Goal: Information Seeking & Learning: Learn about a topic

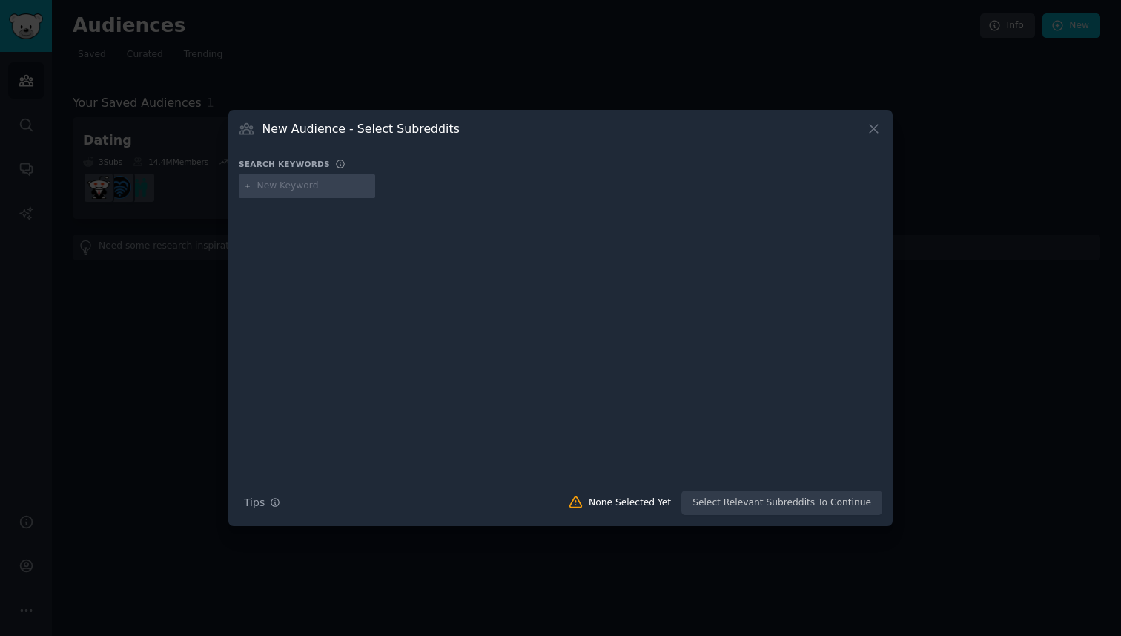
click at [301, 190] on input "text" at bounding box center [313, 185] width 113 height 13
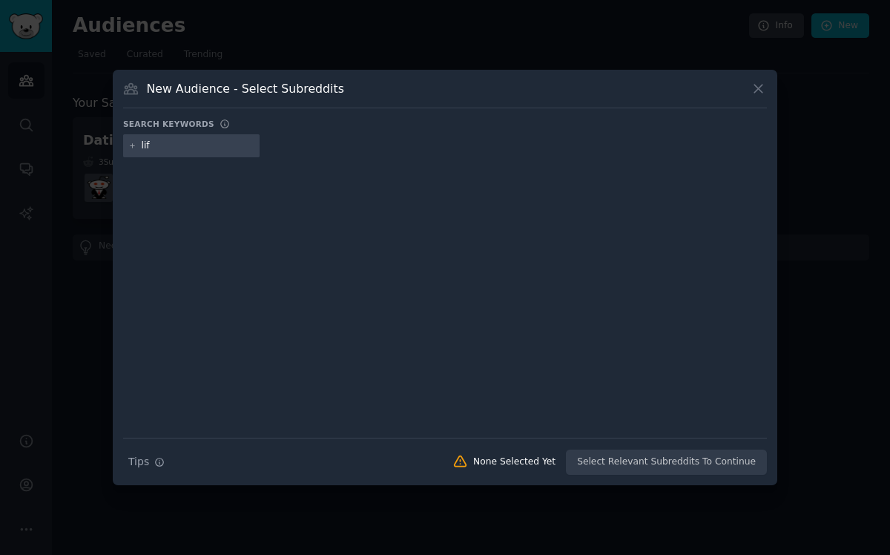
type input "life"
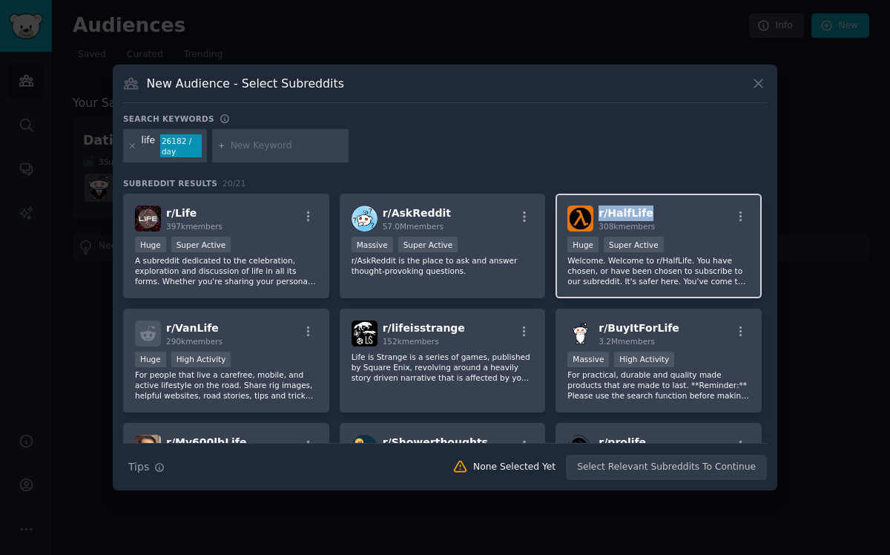
drag, startPoint x: 650, startPoint y: 217, endPoint x: 597, endPoint y: 219, distance: 52.7
click at [598, 219] on h2 "r/ HalfLife 308k members" at bounding box center [626, 218] width 56 height 26
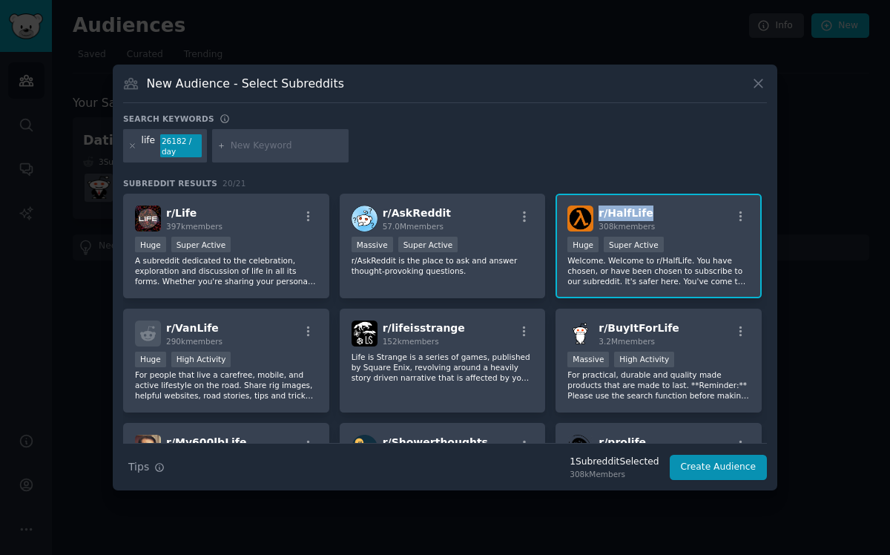
copy span "r/ HalfLife"
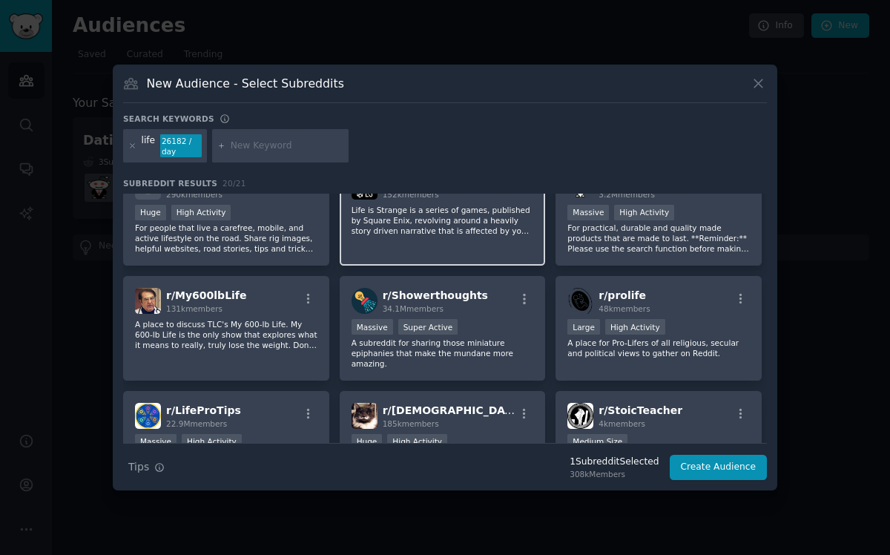
scroll to position [171, 0]
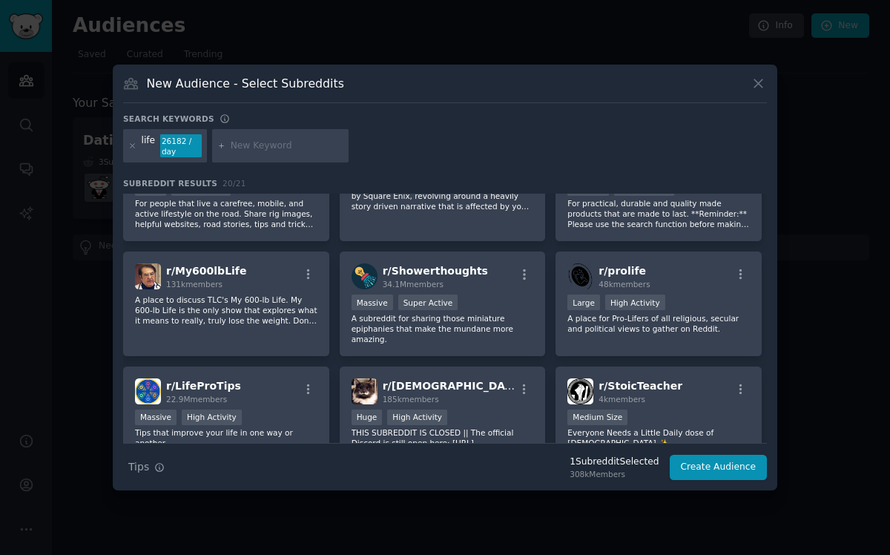
click at [243, 139] on input "text" at bounding box center [287, 145] width 113 height 13
type input "thoughts"
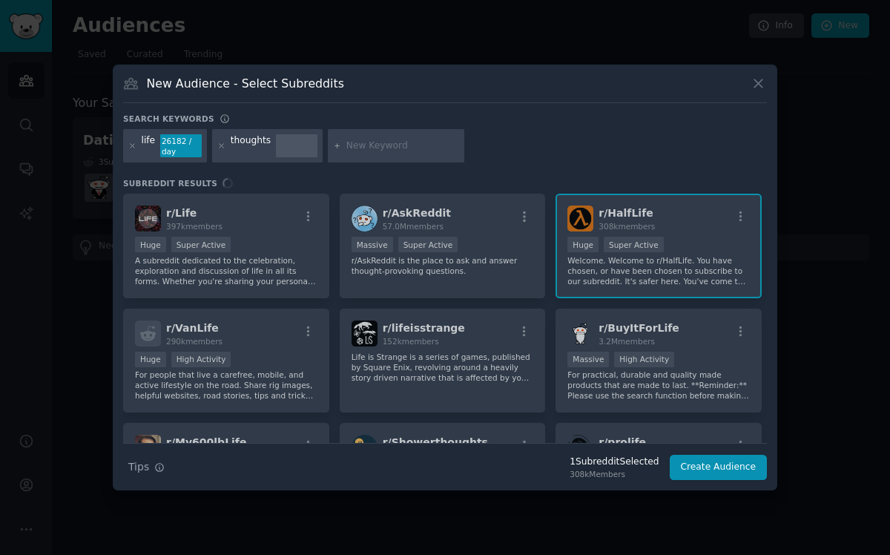
click at [136, 147] on div "life 26182 / day" at bounding box center [165, 146] width 84 height 34
click at [132, 148] on icon at bounding box center [132, 146] width 8 height 8
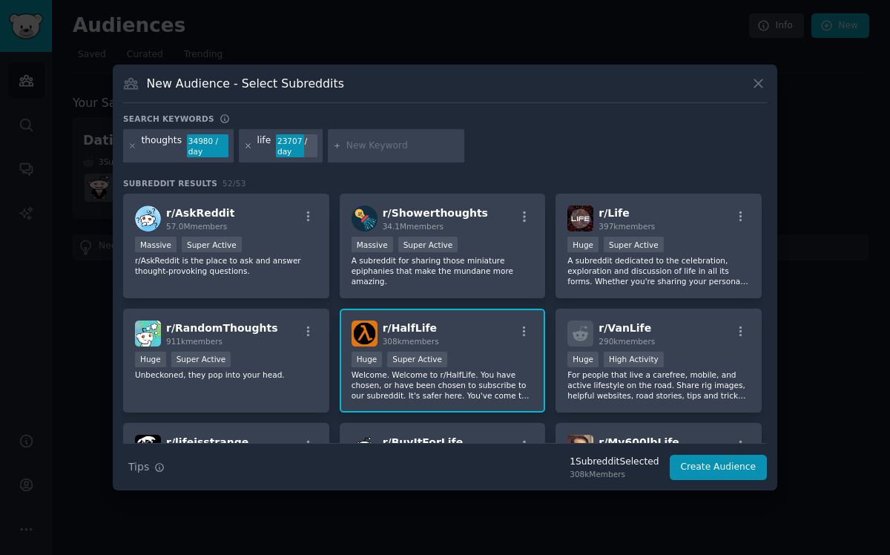
click at [247, 149] on icon at bounding box center [248, 146] width 8 height 8
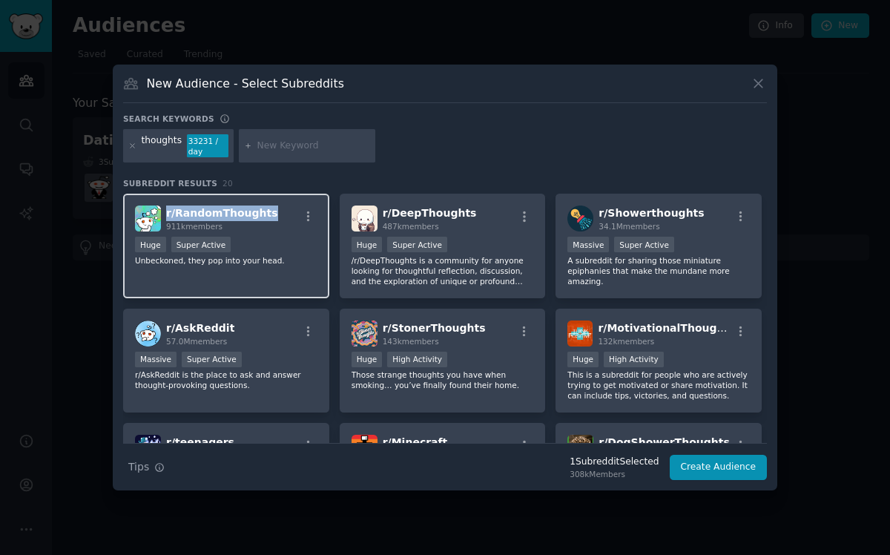
drag, startPoint x: 271, startPoint y: 210, endPoint x: 168, endPoint y: 211, distance: 103.1
click at [168, 211] on div "r/ RandomThoughts 911k members" at bounding box center [226, 218] width 182 height 26
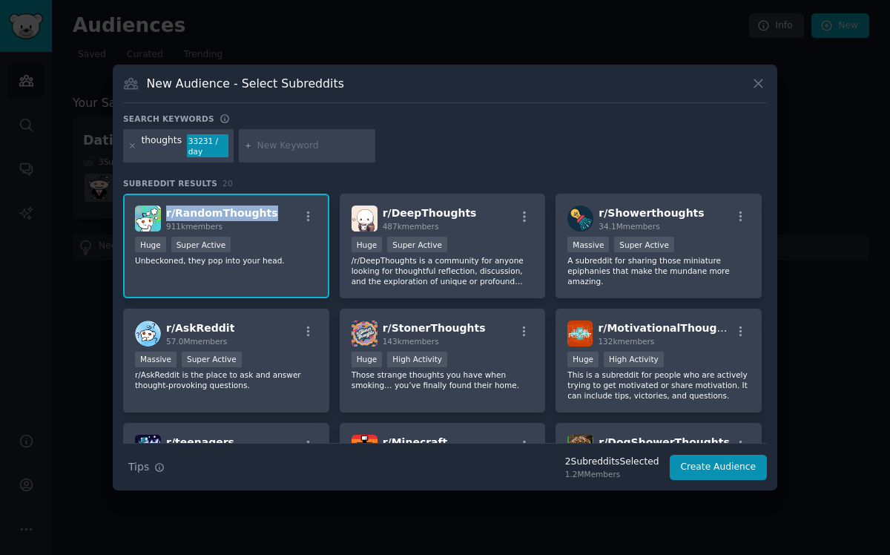
click at [248, 215] on span "r/ RandomThoughts" at bounding box center [222, 213] width 112 height 12
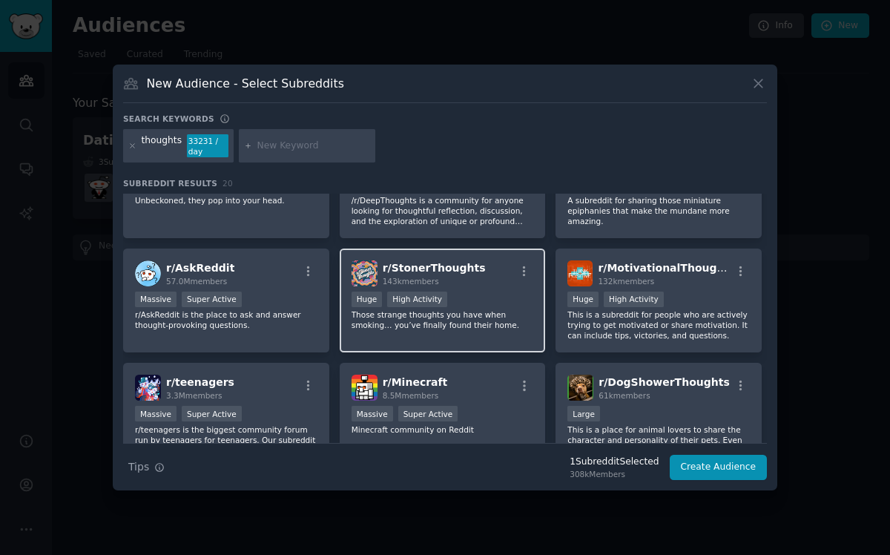
scroll to position [73, 0]
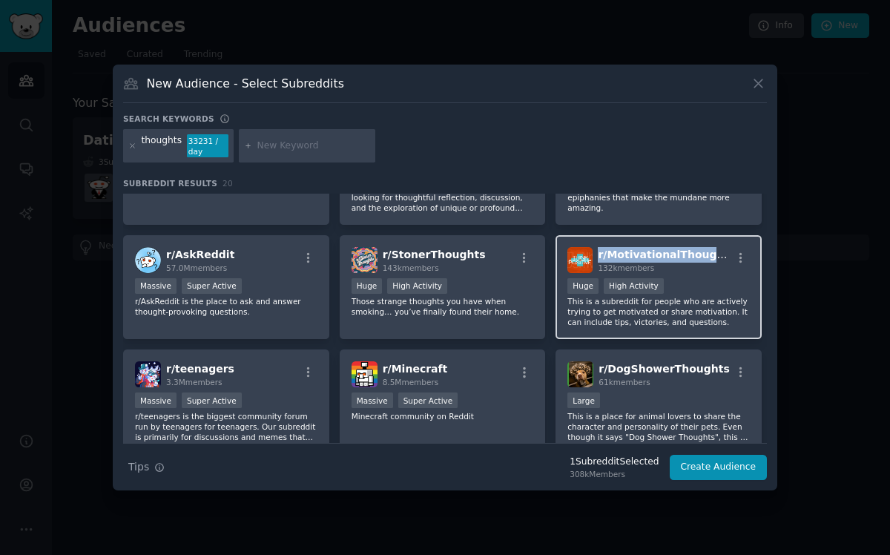
drag, startPoint x: 718, startPoint y: 253, endPoint x: 593, endPoint y: 249, distance: 124.6
click at [593, 249] on div "r/ MotivationalThoughts 132k members" at bounding box center [658, 260] width 182 height 26
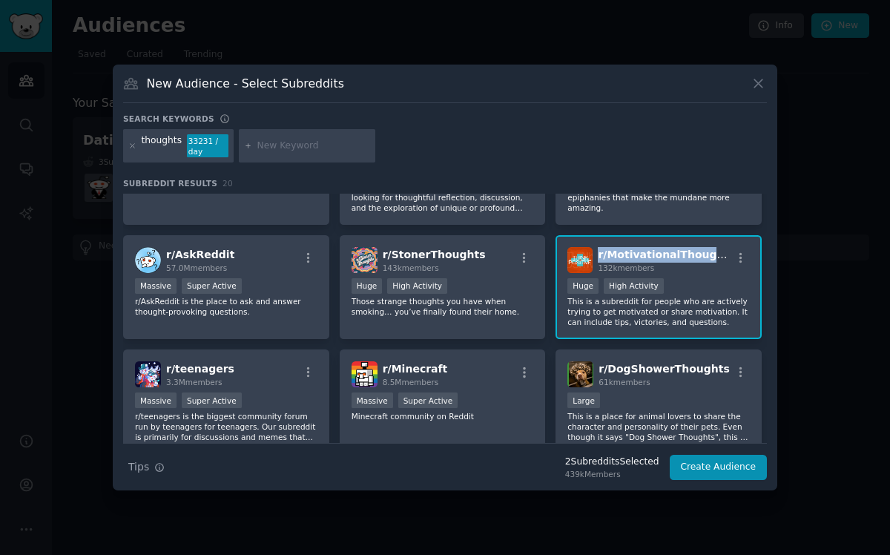
copy span "r/ MotivationalThoughts"
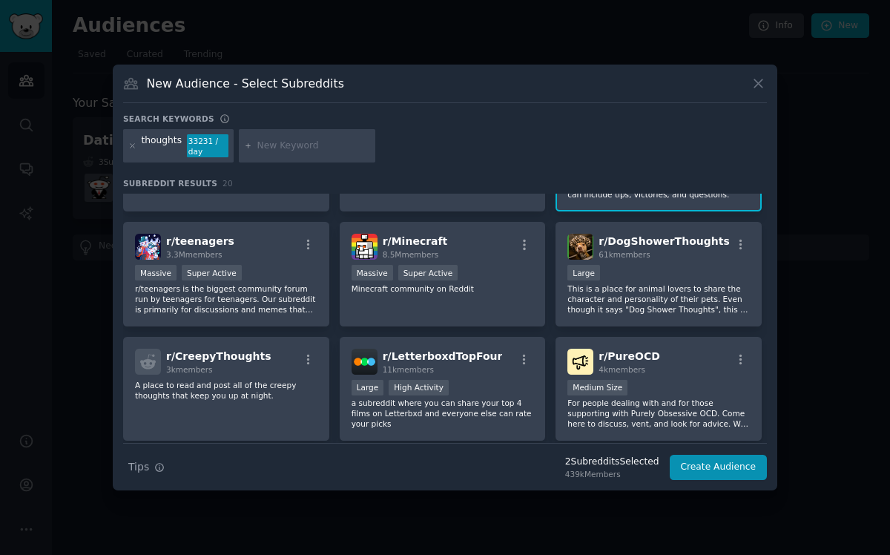
scroll to position [291, 0]
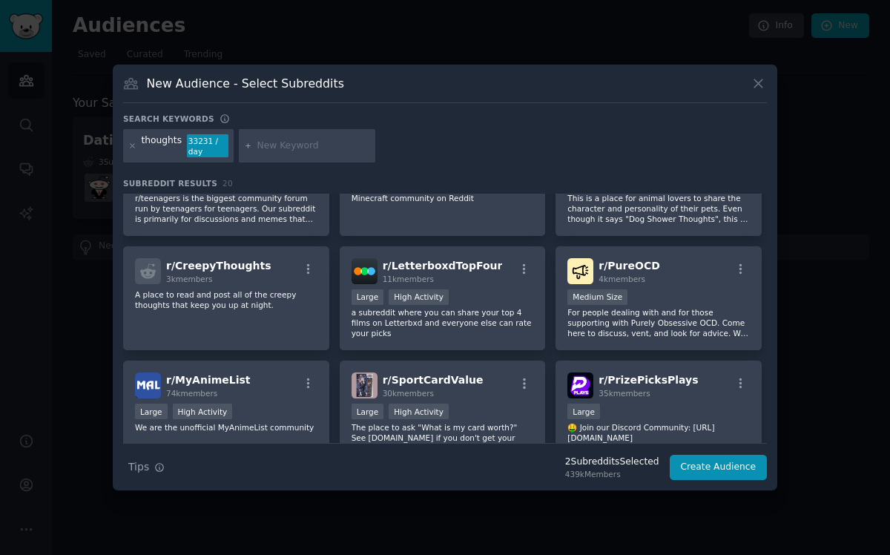
click at [133, 151] on div at bounding box center [132, 146] width 8 height 24
click at [136, 146] on icon at bounding box center [132, 146] width 8 height 8
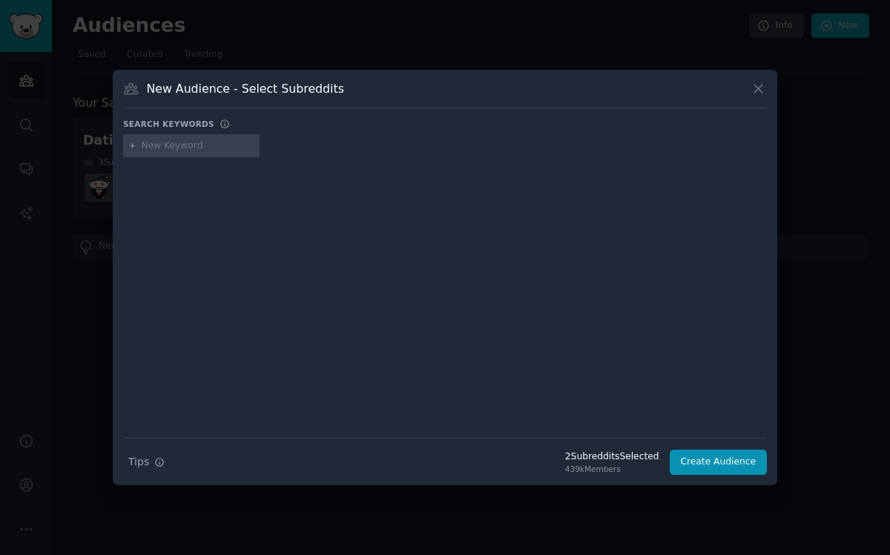
click at [200, 157] on div at bounding box center [191, 146] width 136 height 24
click at [190, 142] on input "text" at bounding box center [198, 145] width 113 height 13
type input "care"
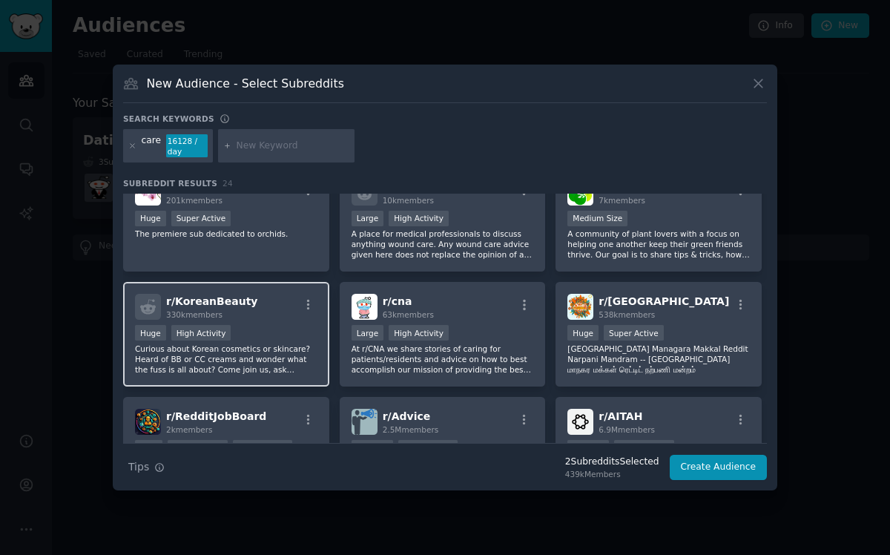
scroll to position [607, 0]
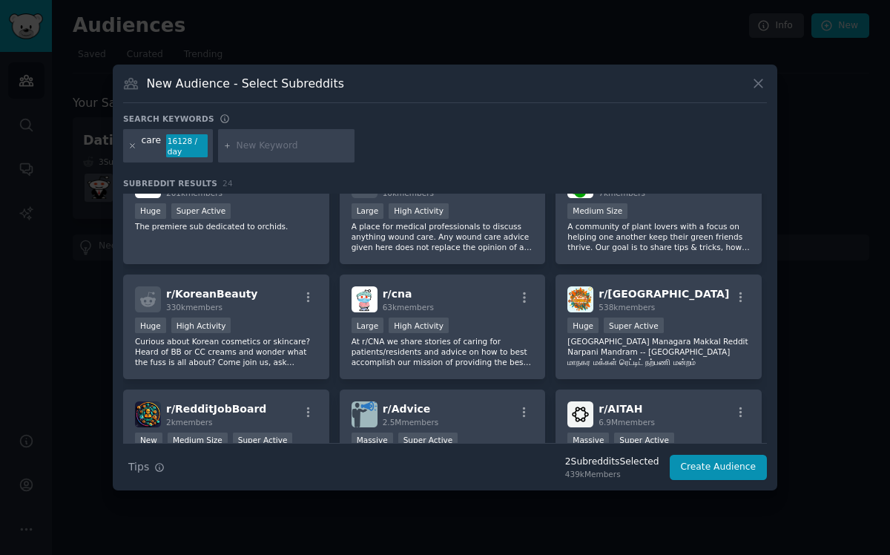
click at [133, 145] on icon at bounding box center [132, 146] width 8 height 8
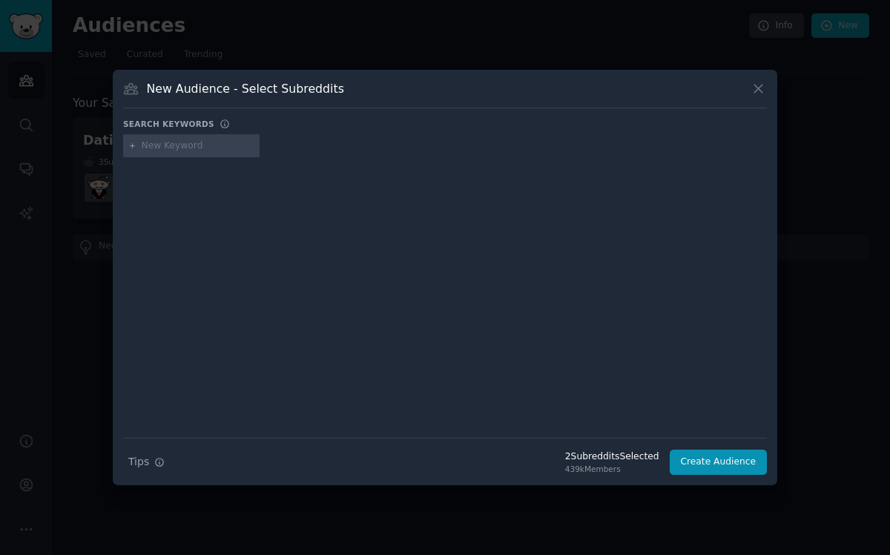
click at [172, 150] on input "text" at bounding box center [198, 145] width 113 height 13
type input "conversation"
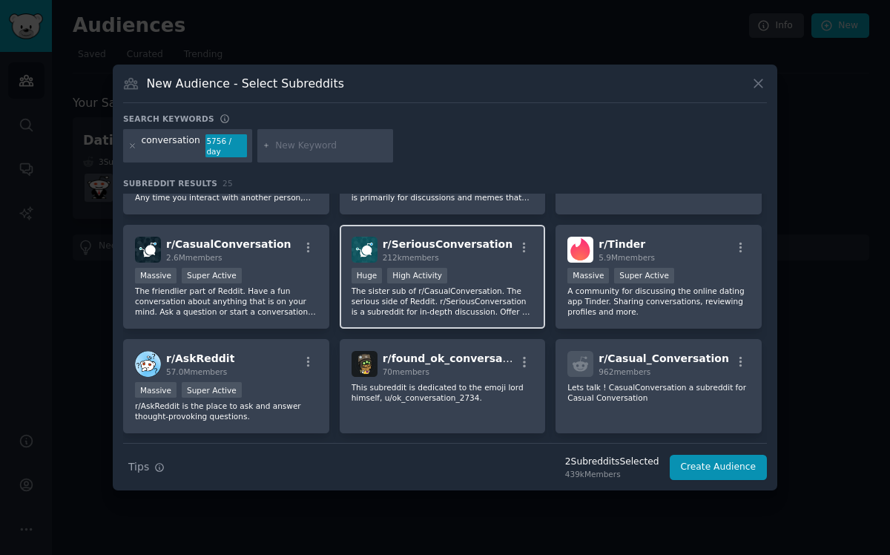
scroll to position [85, 0]
drag, startPoint x: 380, startPoint y: 244, endPoint x: 497, endPoint y: 242, distance: 116.5
click at [498, 242] on div "r/ SeriousConversation 212k members" at bounding box center [443, 249] width 182 height 26
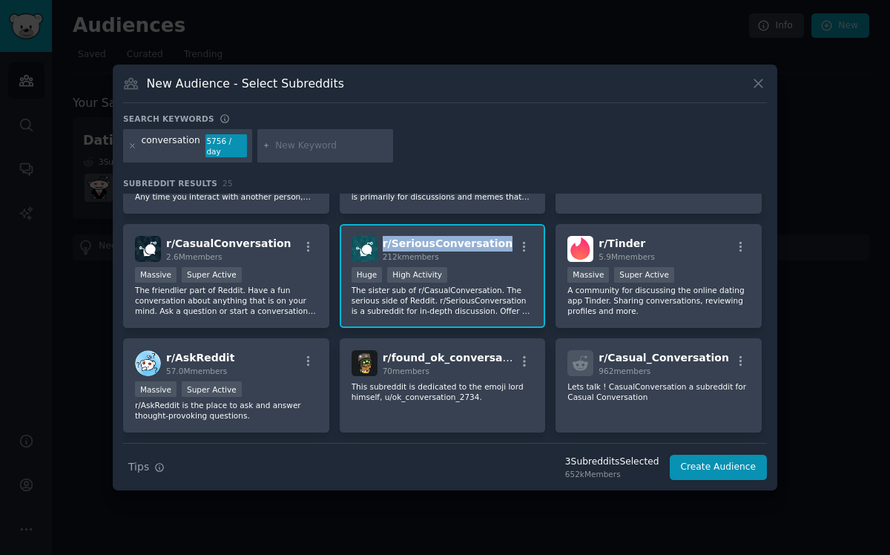
copy span "r/ SeriousConversation"
click at [136, 145] on div "conversation 5756 / day" at bounding box center [187, 146] width 129 height 34
click at [134, 147] on icon at bounding box center [132, 146] width 8 height 8
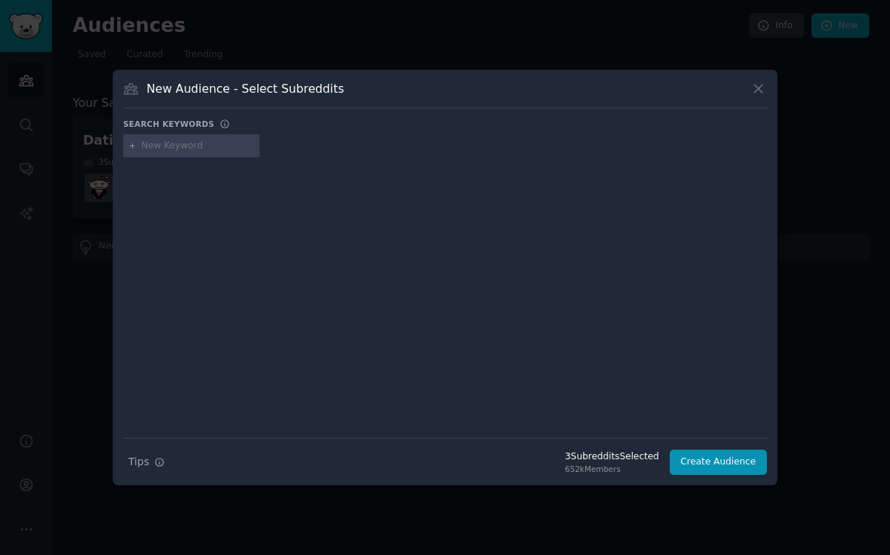
click at [162, 147] on input "text" at bounding box center [198, 145] width 113 height 13
type input "boys"
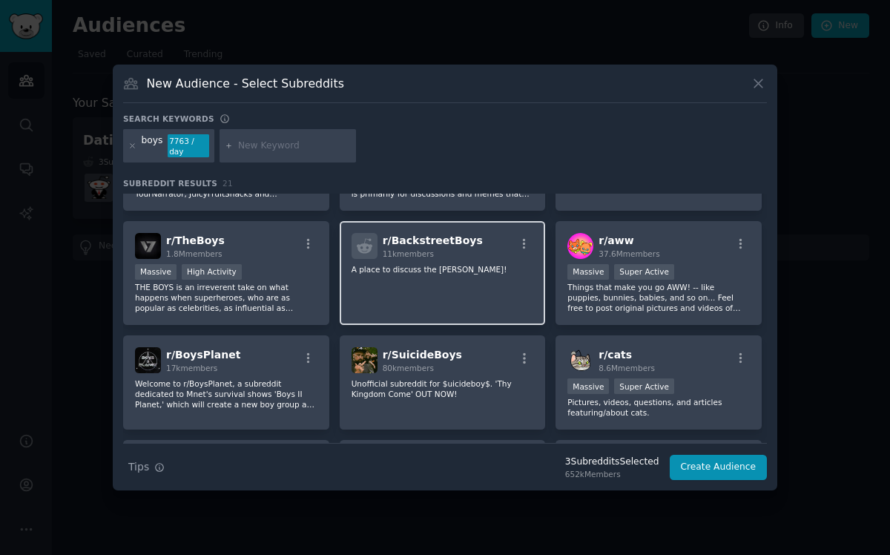
scroll to position [90, 0]
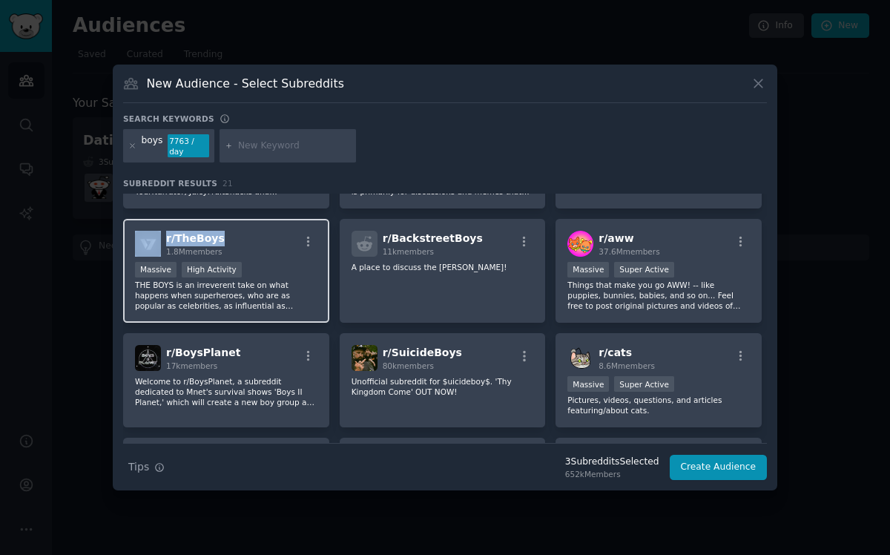
drag, startPoint x: 235, startPoint y: 238, endPoint x: 162, endPoint y: 238, distance: 72.7
click at [162, 238] on div "r/ TheBoys 1.8M members" at bounding box center [226, 244] width 182 height 26
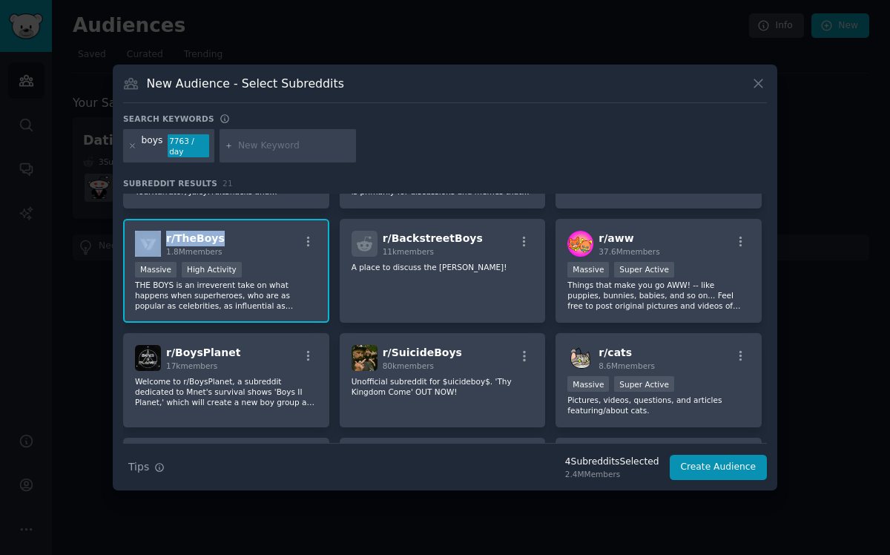
copy div "r/ TheBoys"
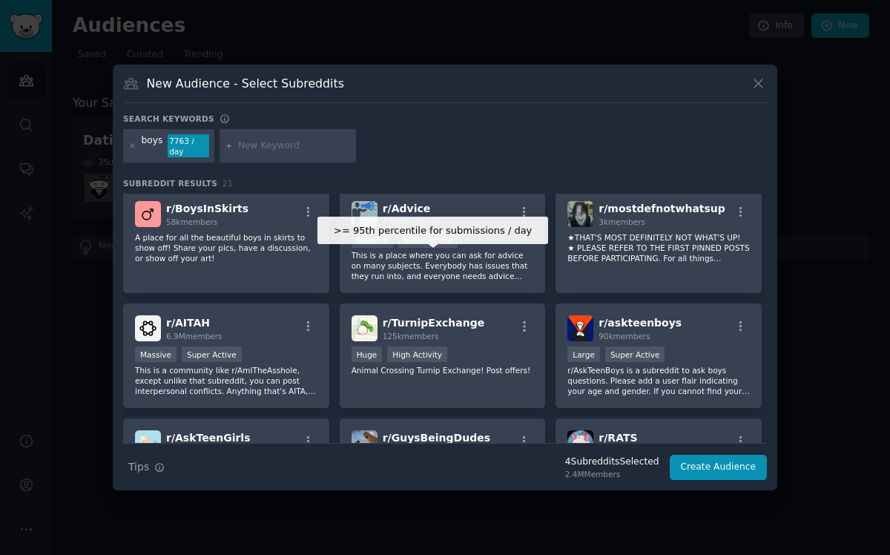
scroll to position [341, 0]
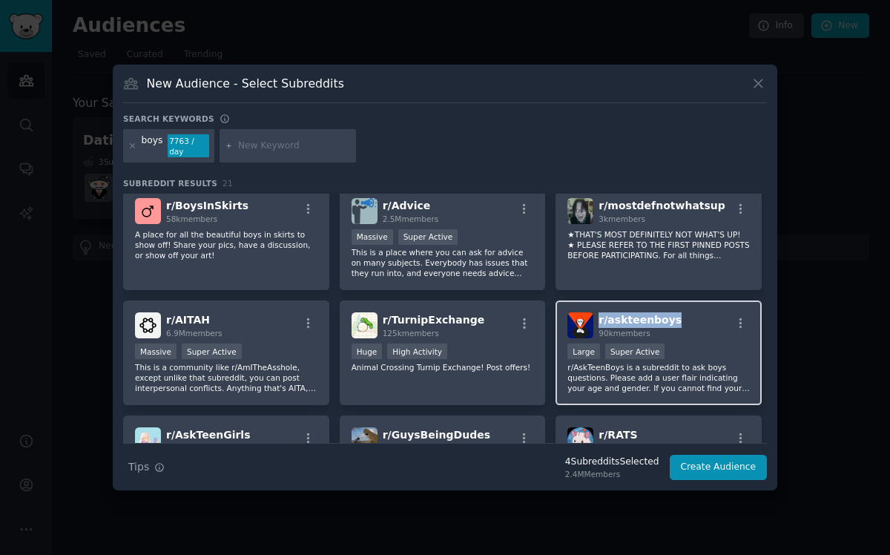
drag, startPoint x: 685, startPoint y: 319, endPoint x: 596, endPoint y: 323, distance: 89.1
click at [596, 323] on div "r/ askteenboys 90k members" at bounding box center [658, 325] width 182 height 26
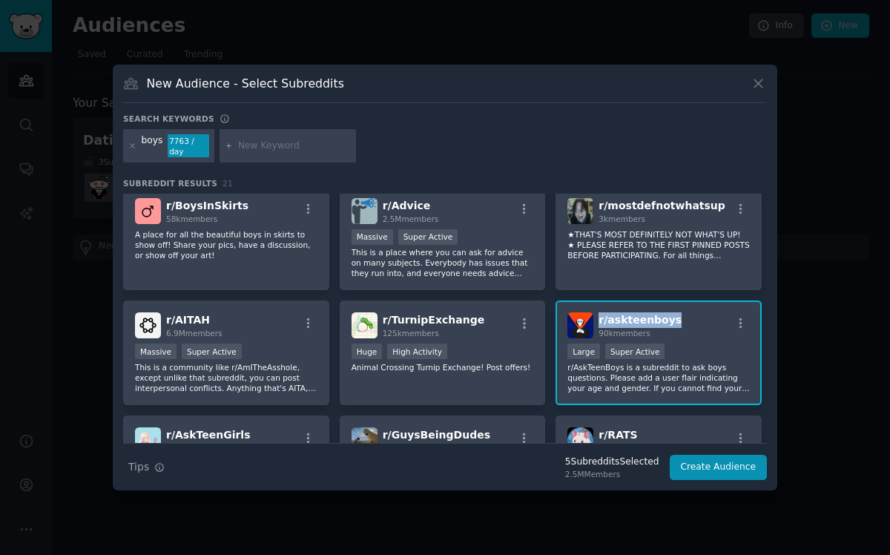
copy span "r/ askteenboys"
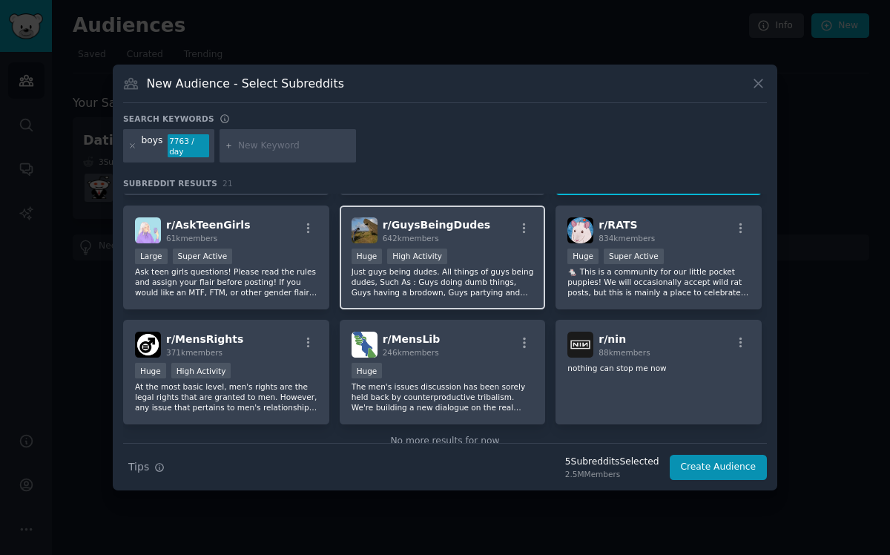
scroll to position [584, 0]
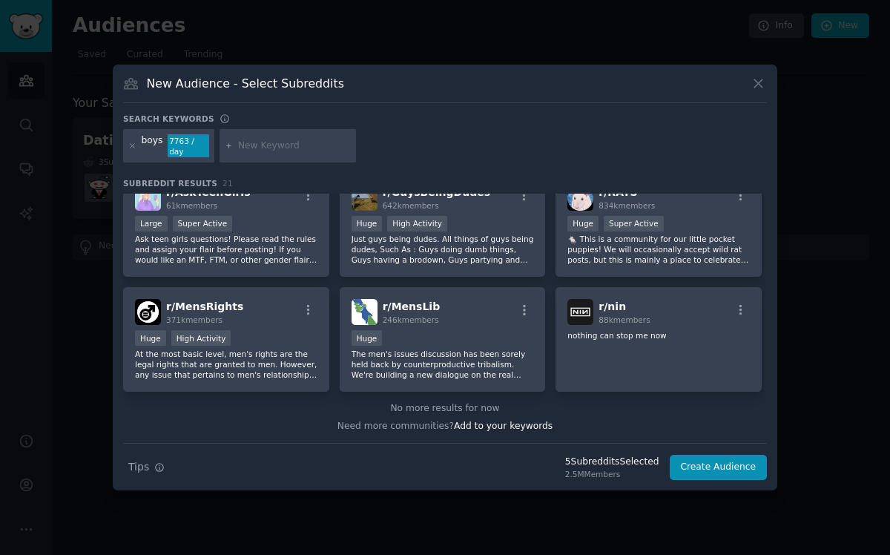
click at [135, 151] on div at bounding box center [132, 146] width 8 height 24
click at [135, 148] on icon at bounding box center [132, 146] width 8 height 8
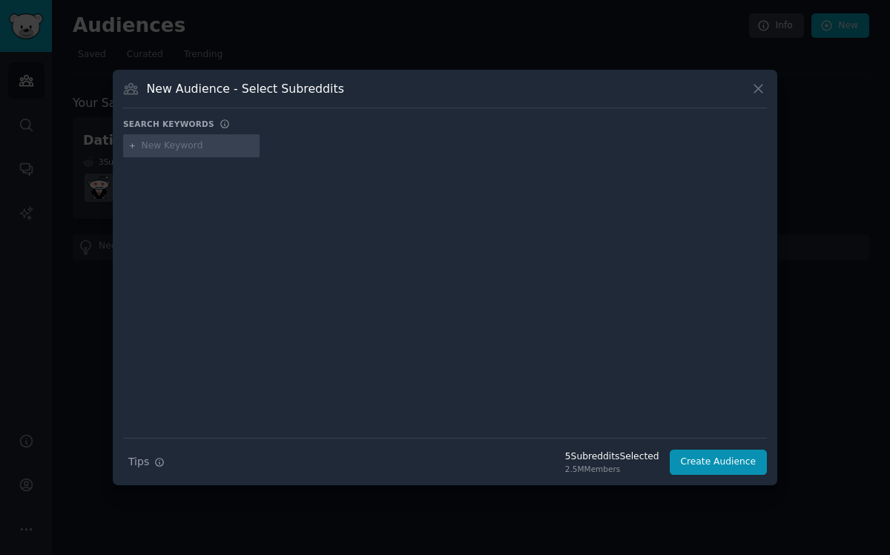
click at [160, 156] on div at bounding box center [191, 146] width 136 height 24
click at [160, 140] on input "text" at bounding box center [198, 145] width 113 height 13
type input "life"
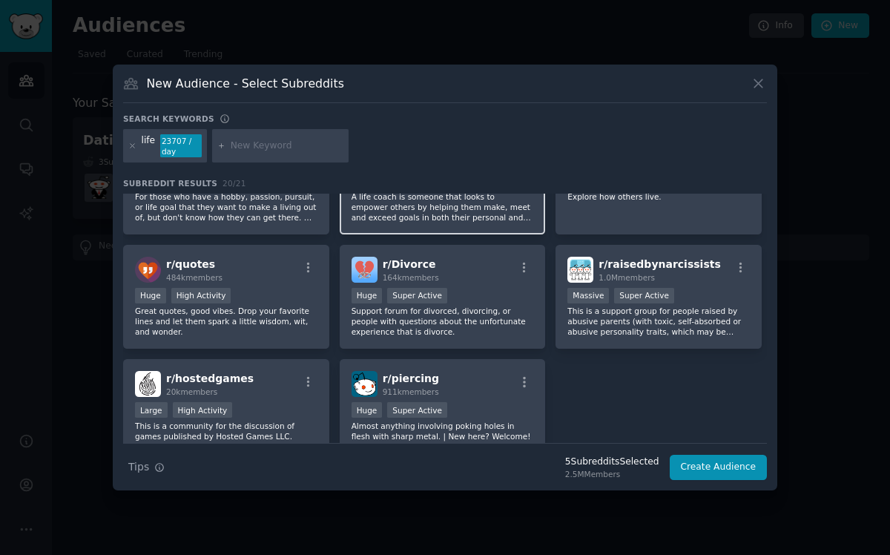
scroll to position [576, 0]
